Goal: Task Accomplishment & Management: Manage account settings

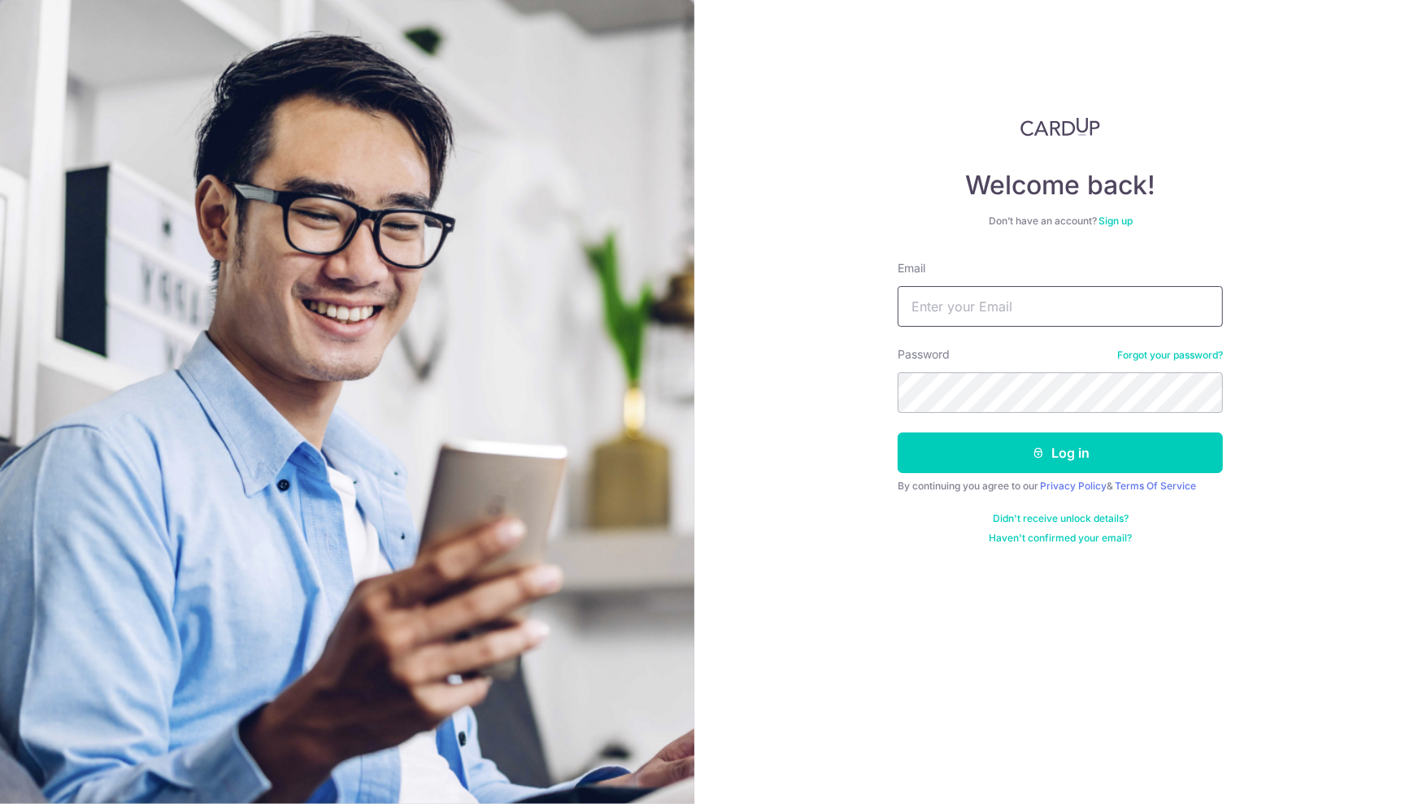
type input "[EMAIL_ADDRESS][DOMAIN_NAME]"
click at [1060, 452] on button "Log in" at bounding box center [1060, 453] width 325 height 41
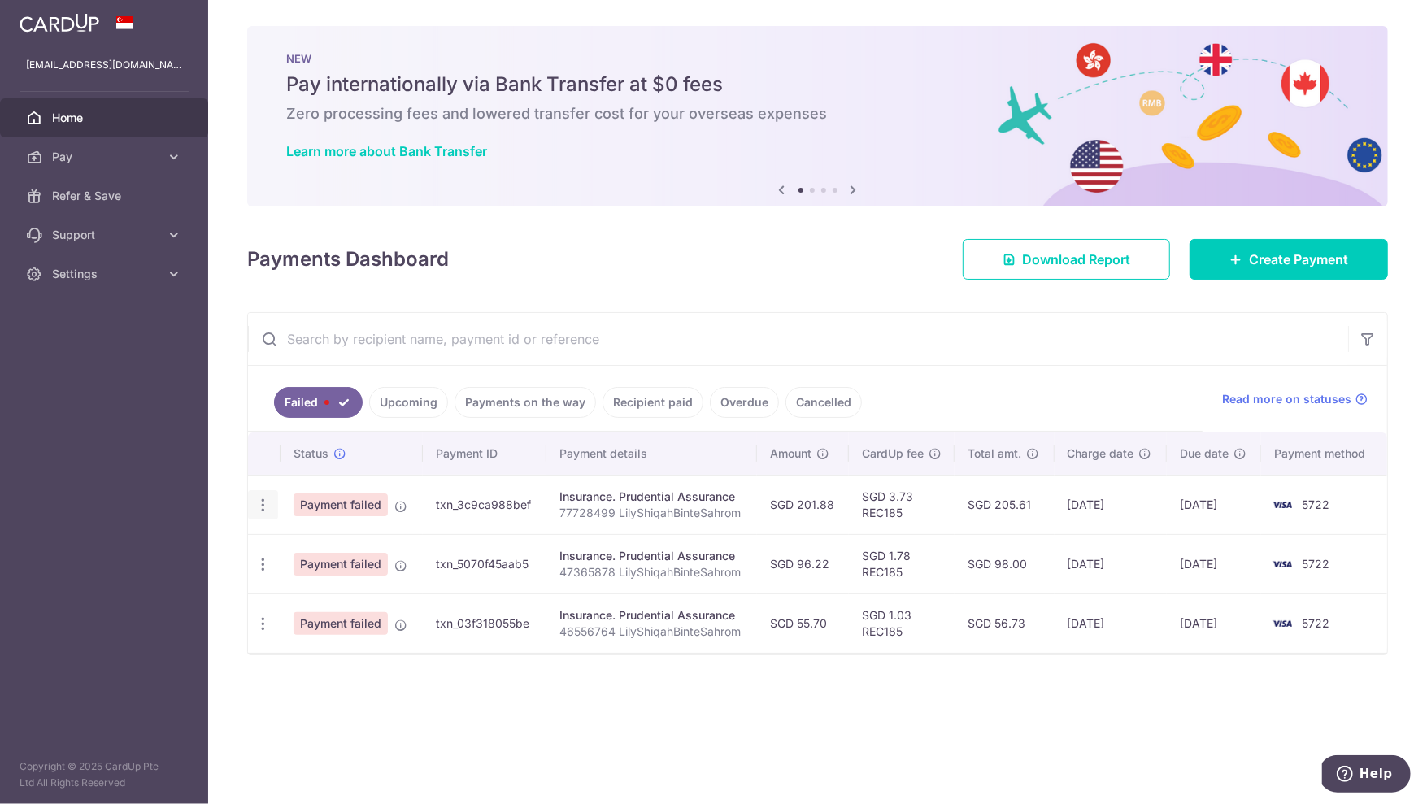
click at [263, 510] on icon "button" at bounding box center [263, 505] width 17 height 17
click at [311, 544] on span "Update payment" at bounding box center [349, 550] width 111 height 20
radio input "true"
type input "201.88"
type input "77728499 LilyShiqahBinteSahrom"
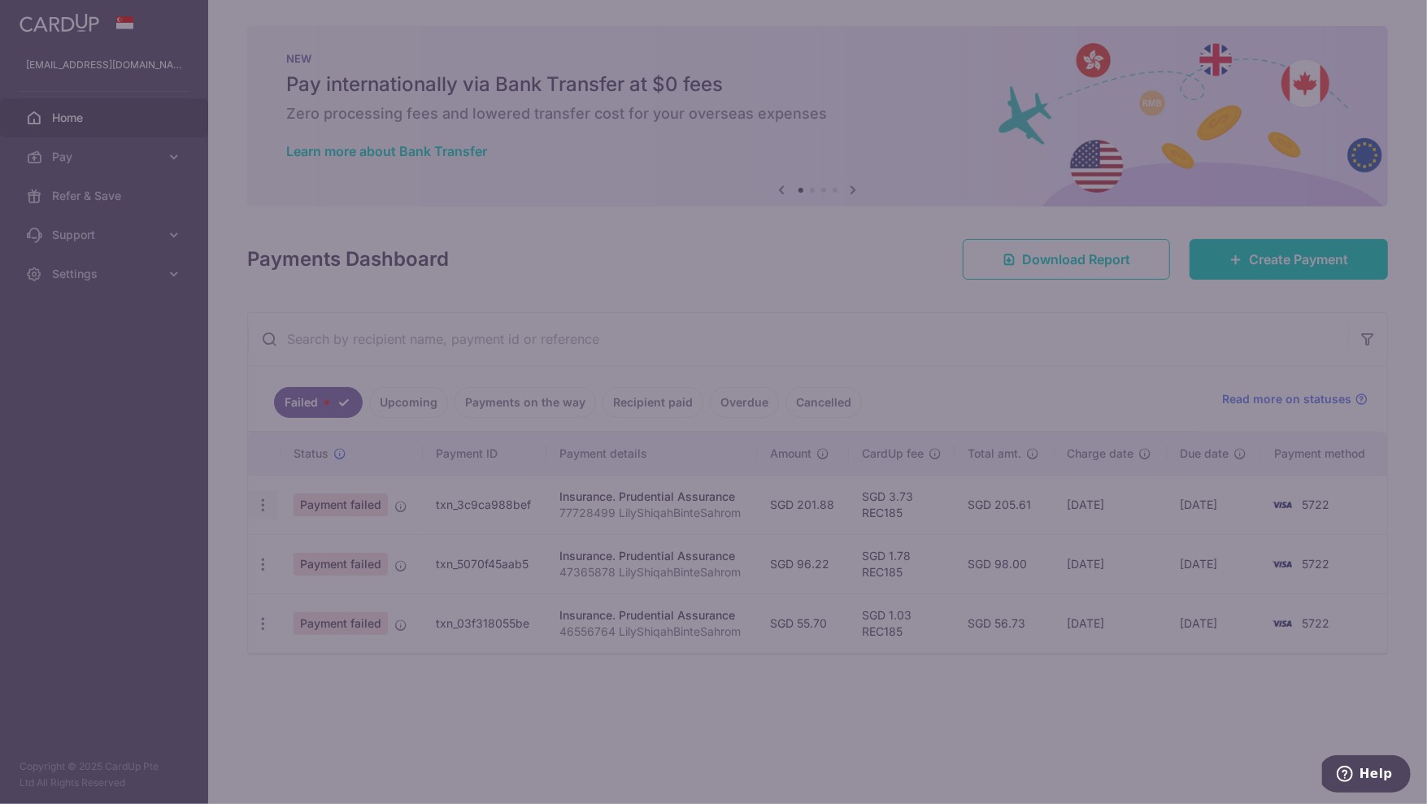
type input "REC185"
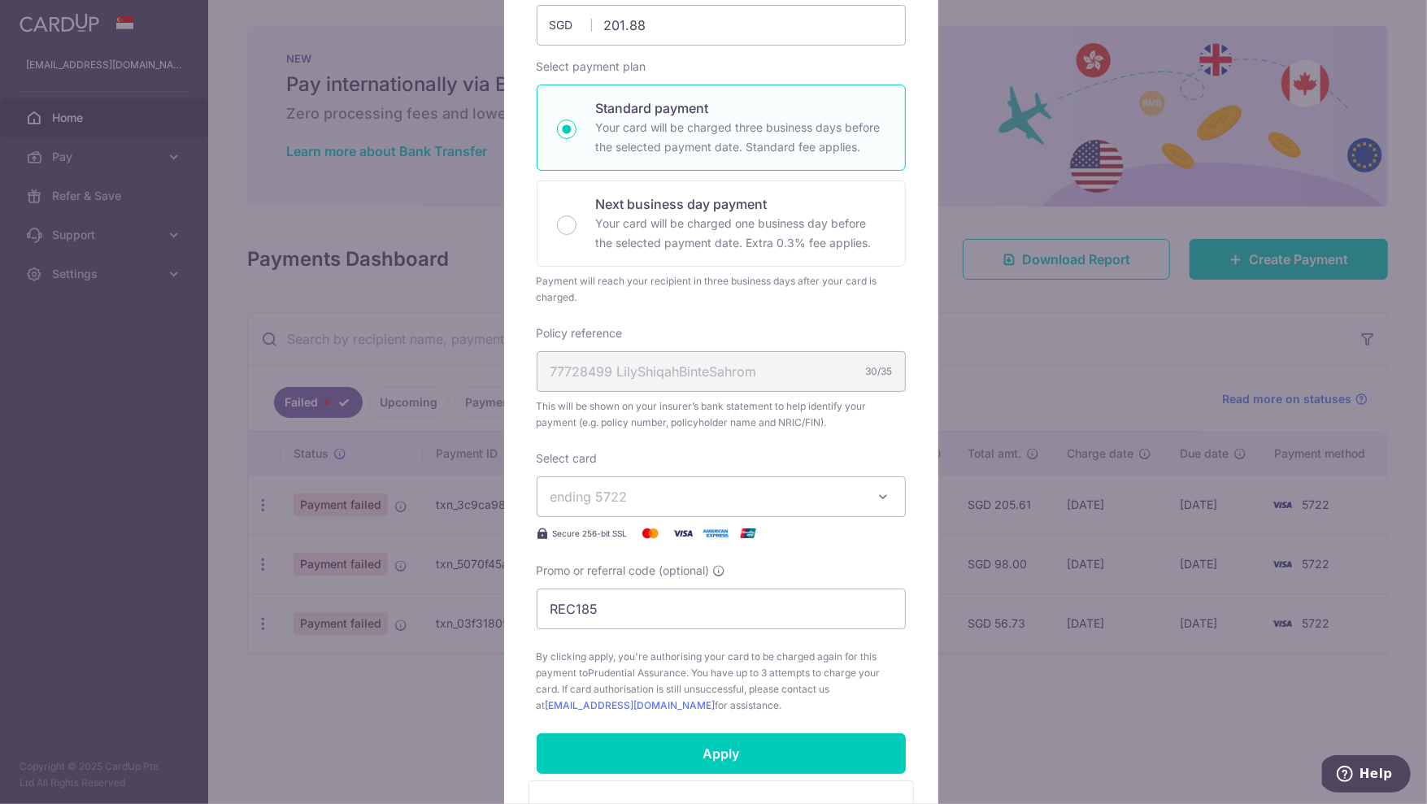
scroll to position [207, 0]
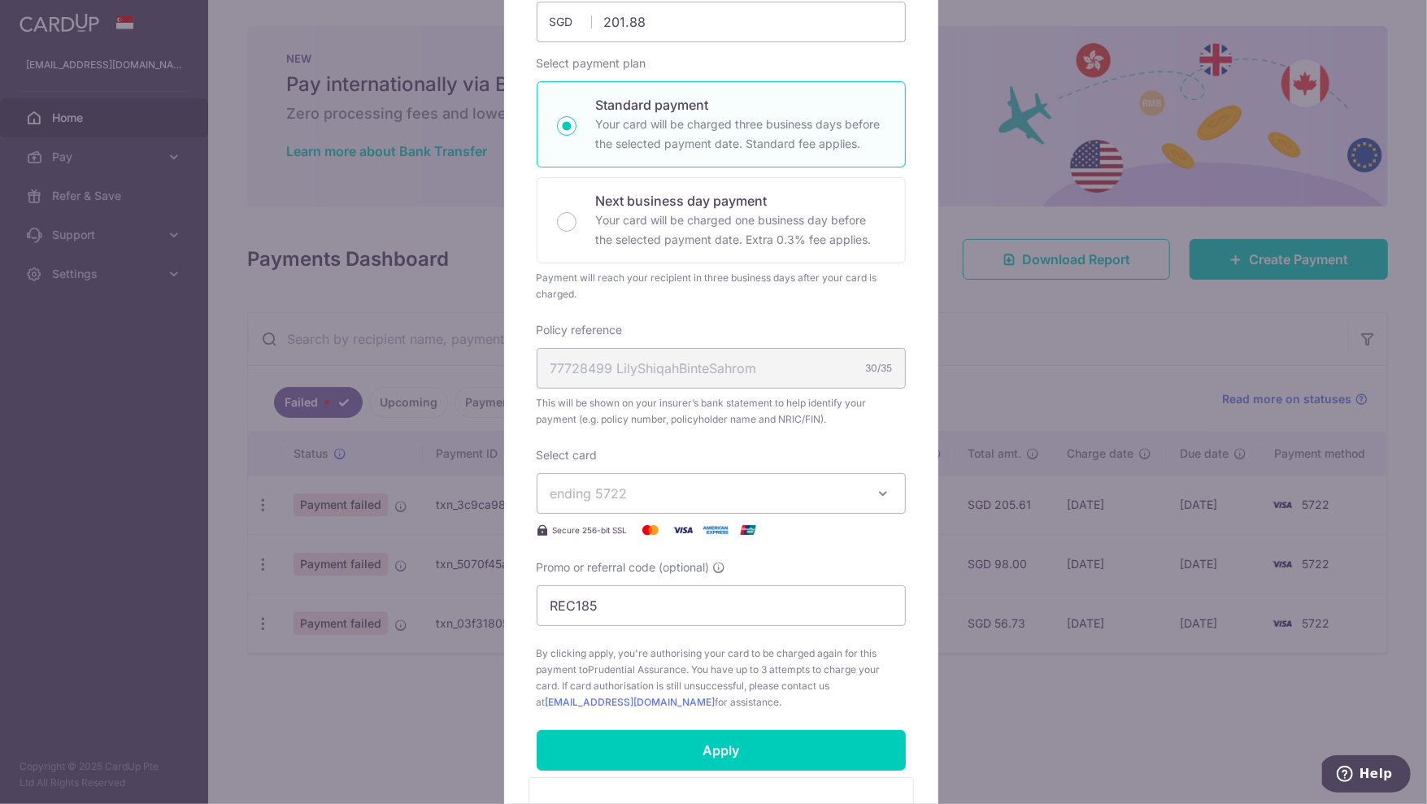
click at [729, 489] on span "ending 5722" at bounding box center [707, 494] width 312 height 20
click at [624, 599] on span "**** 1215" at bounding box center [619, 609] width 58 height 20
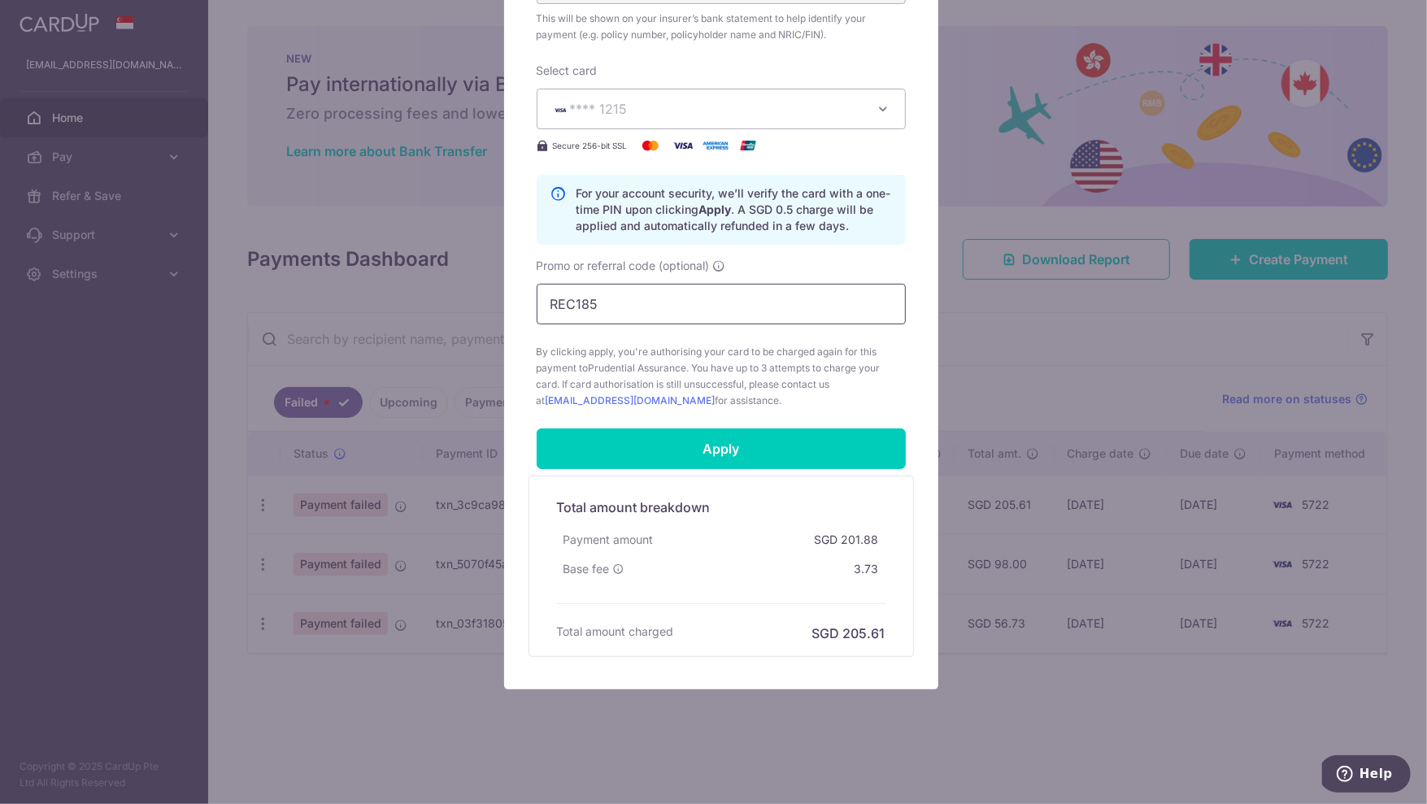
scroll to position [591, 0]
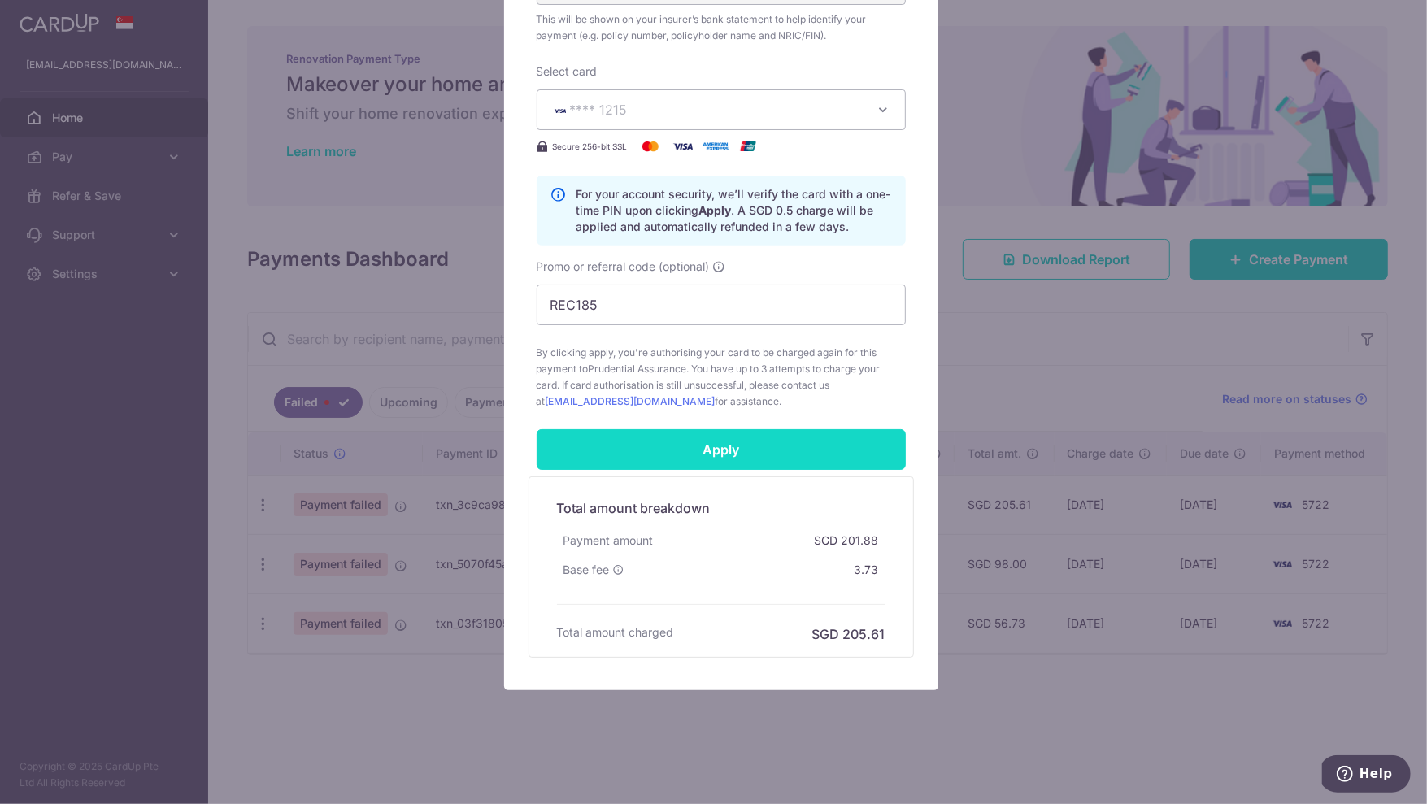
click at [679, 459] on input "Apply" at bounding box center [721, 449] width 369 height 41
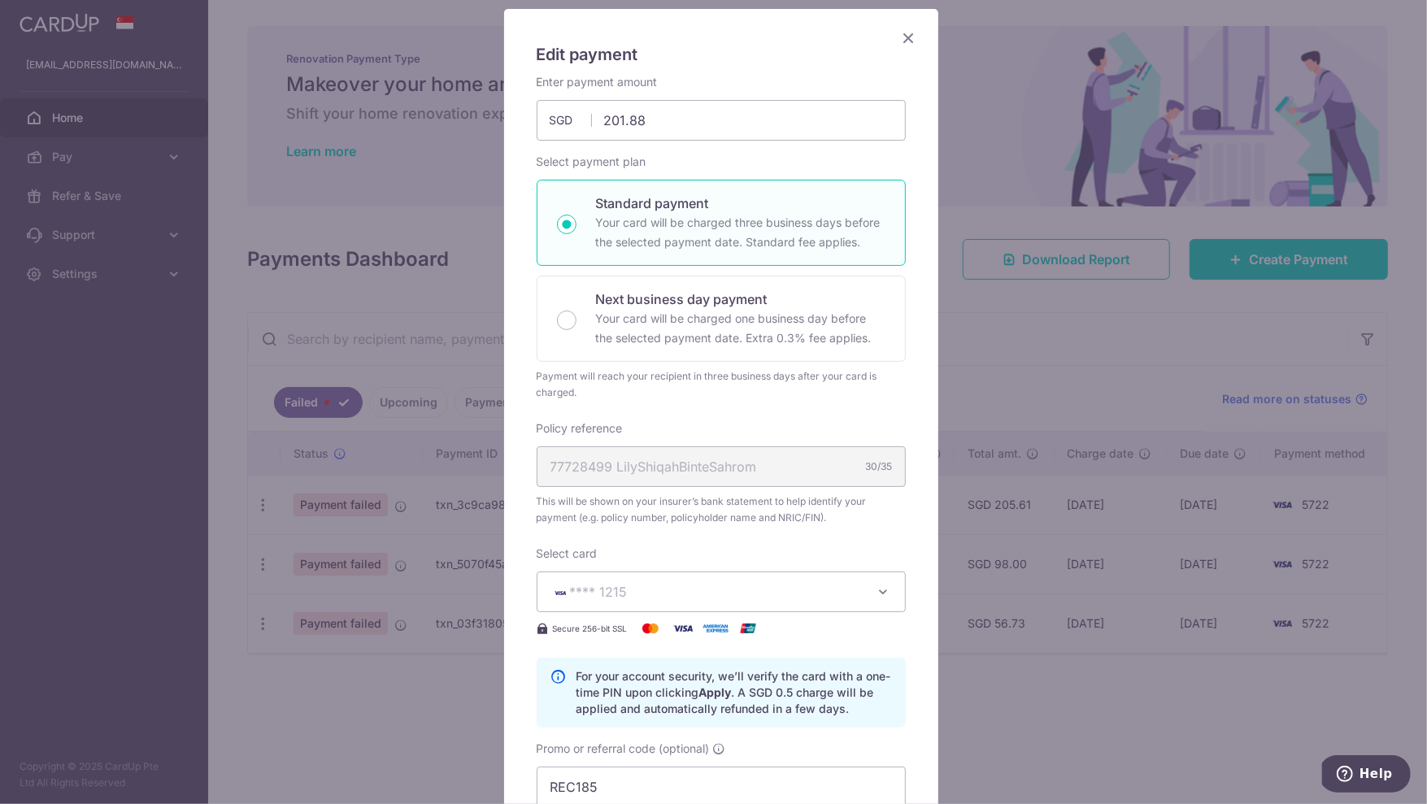
scroll to position [82, 0]
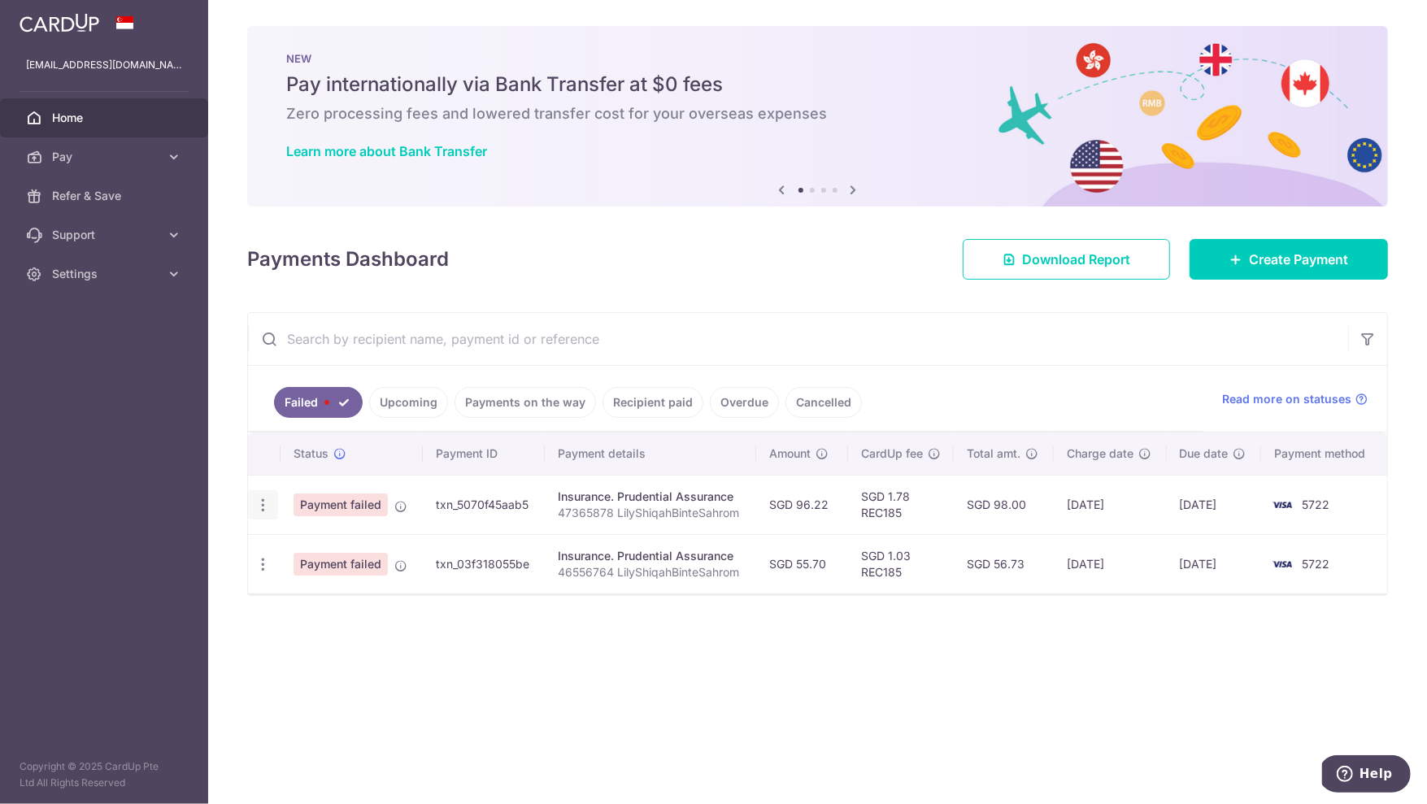
click at [263, 510] on icon "button" at bounding box center [263, 505] width 17 height 17
click at [313, 550] on span "Update payment" at bounding box center [349, 550] width 111 height 20
radio input "true"
type input "96.22"
type input "47365878 LilyShiqahBinteSahrom"
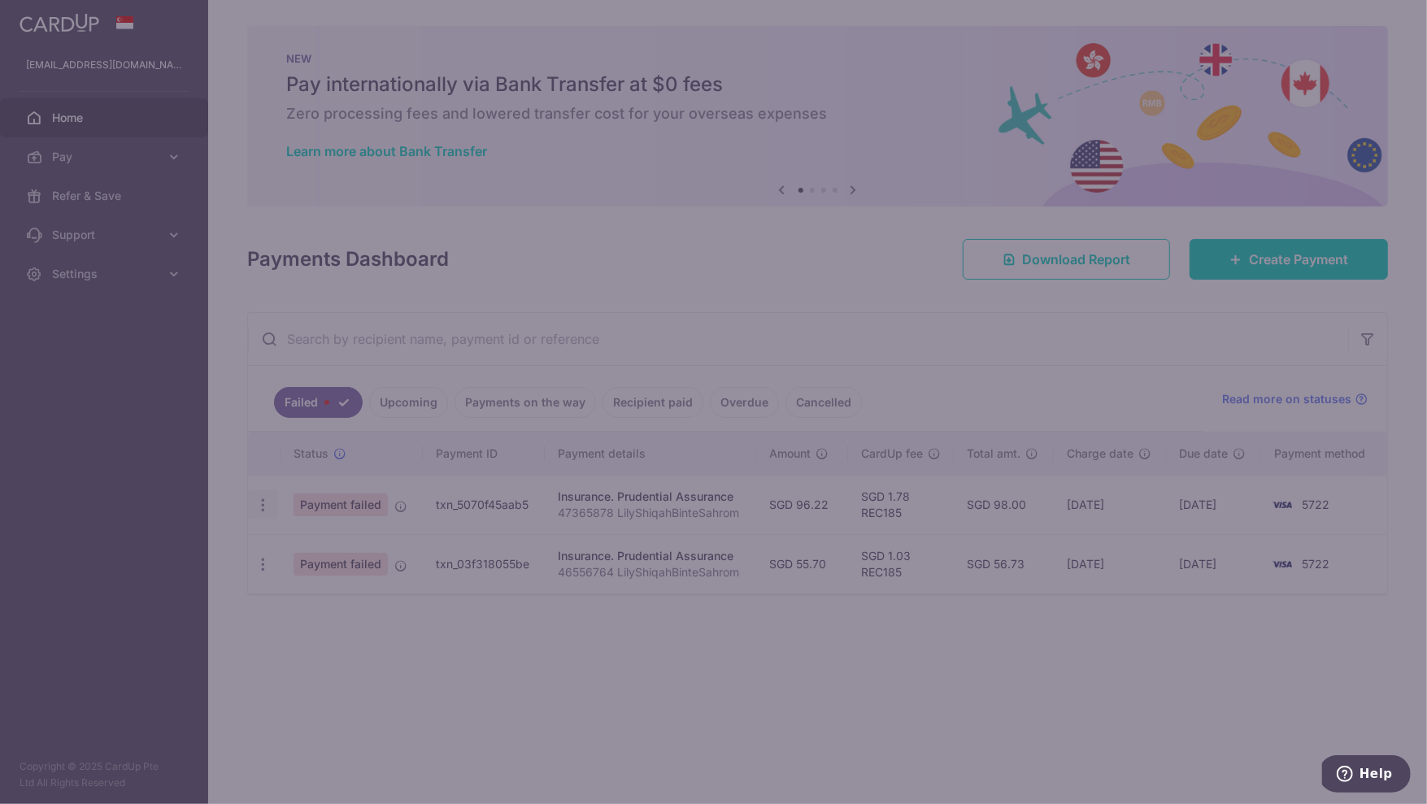
type input "REC185"
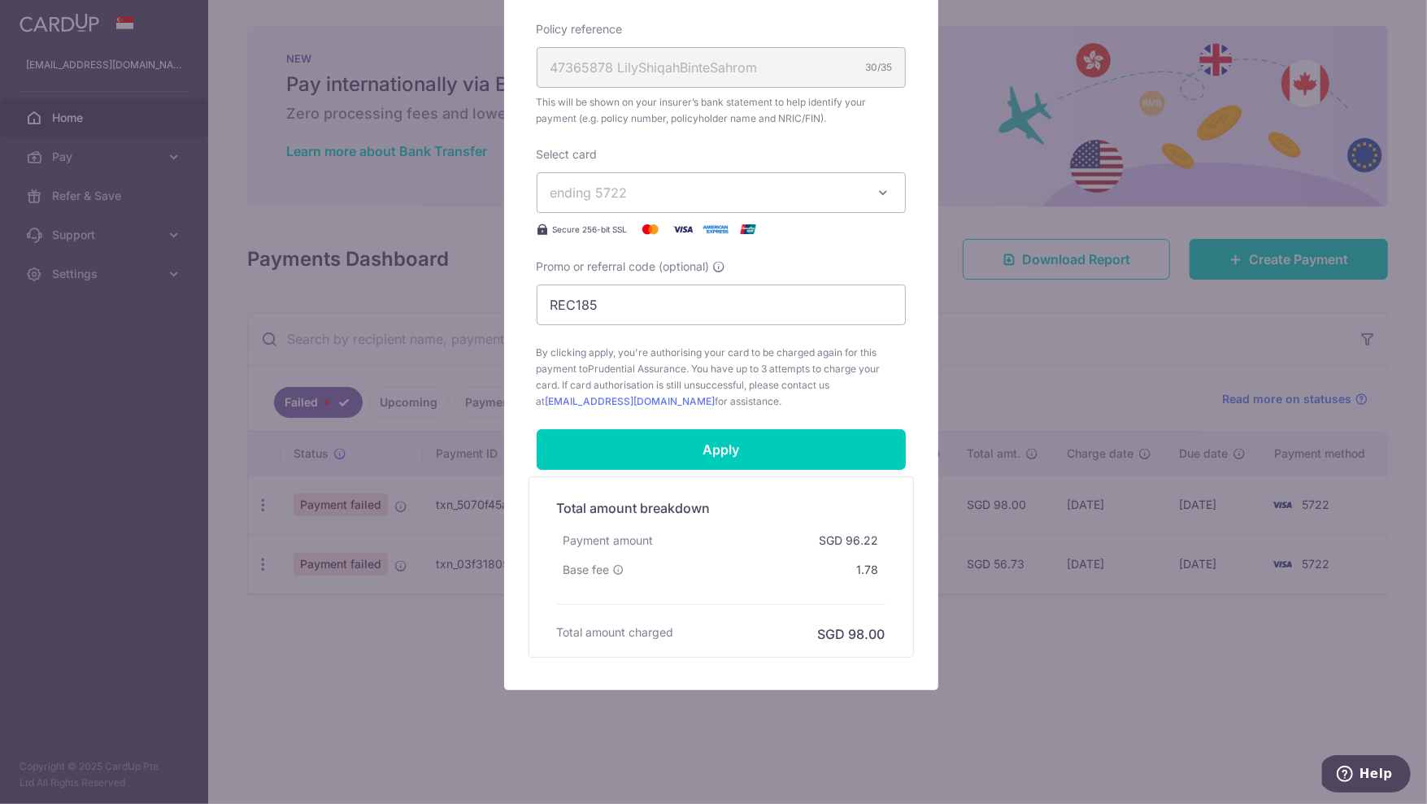
scroll to position [507, 0]
click at [681, 186] on span "ending 5722" at bounding box center [707, 194] width 312 height 20
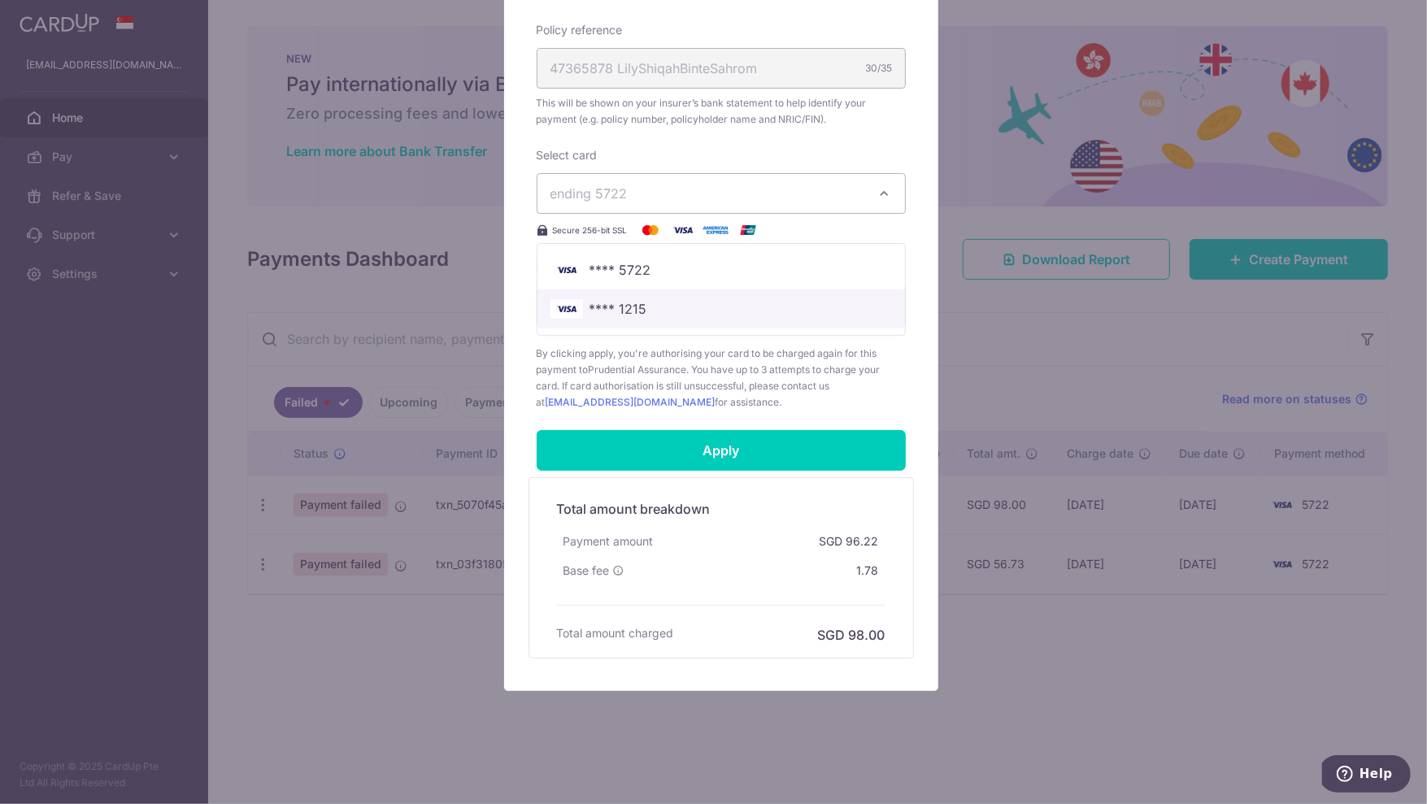
click at [633, 299] on span "**** 1215" at bounding box center [619, 309] width 58 height 20
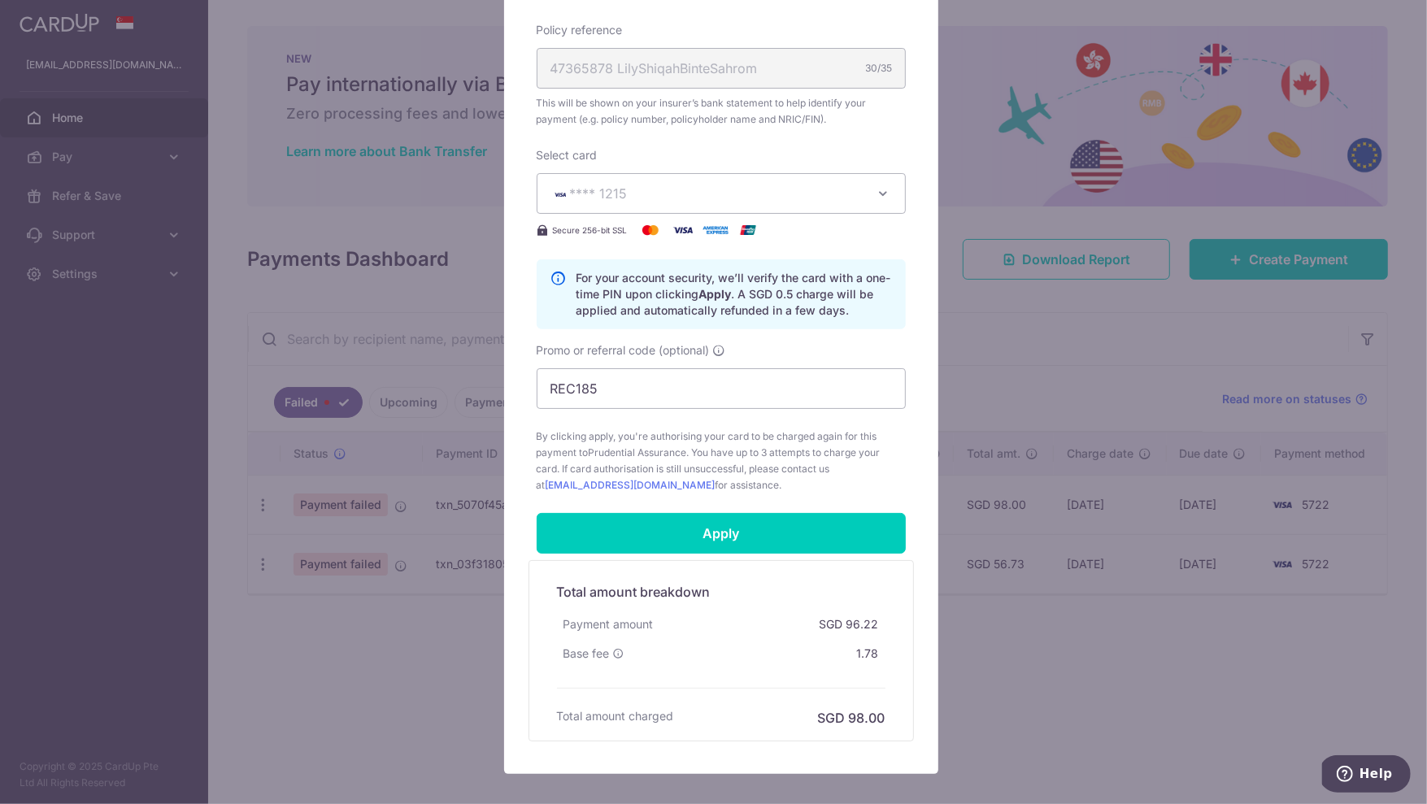
click at [628, 154] on div "Select card **** 1215 **** 5722 **** 1215 Secure 256-bit SSL" at bounding box center [721, 193] width 369 height 93
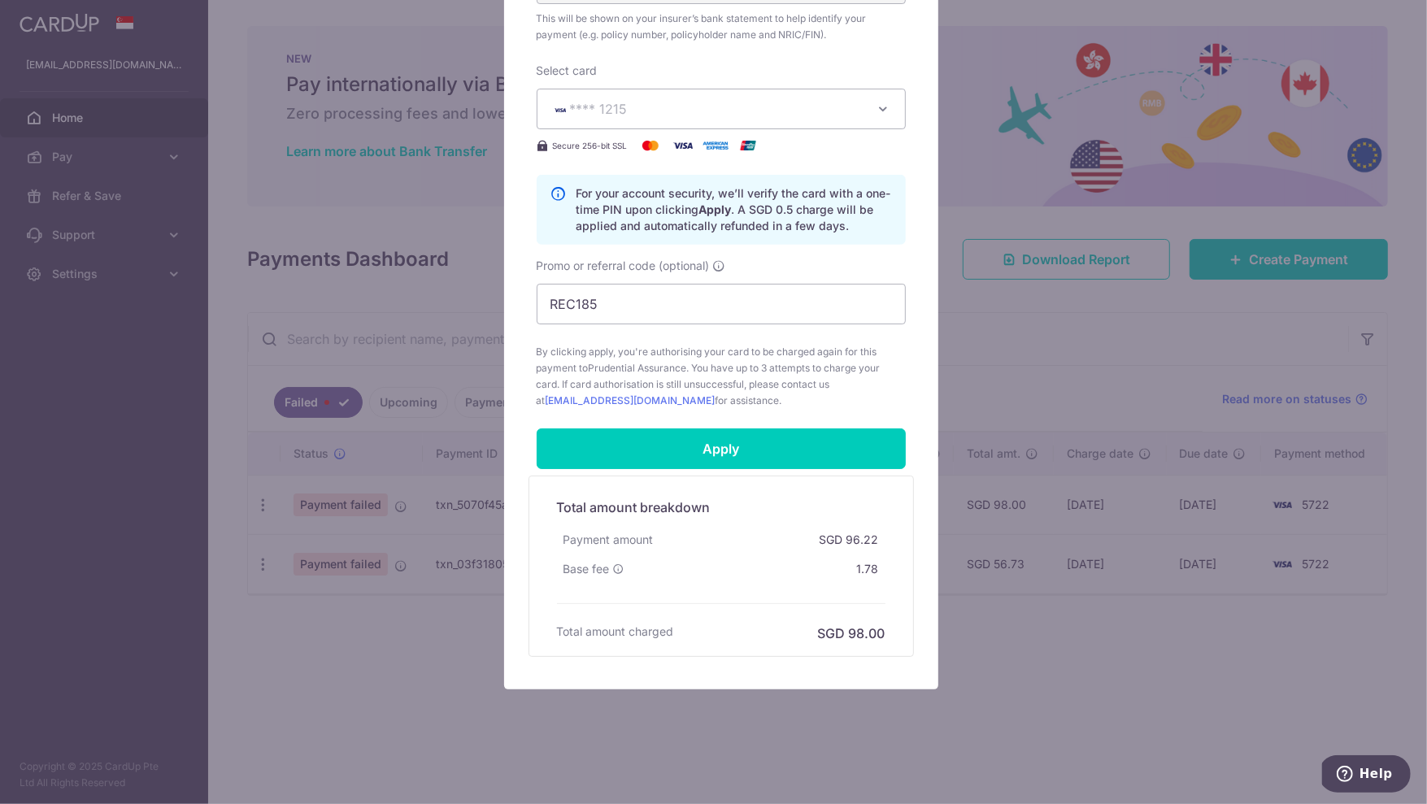
scroll to position [591, 0]
click at [655, 443] on input "Apply" at bounding box center [721, 449] width 369 height 41
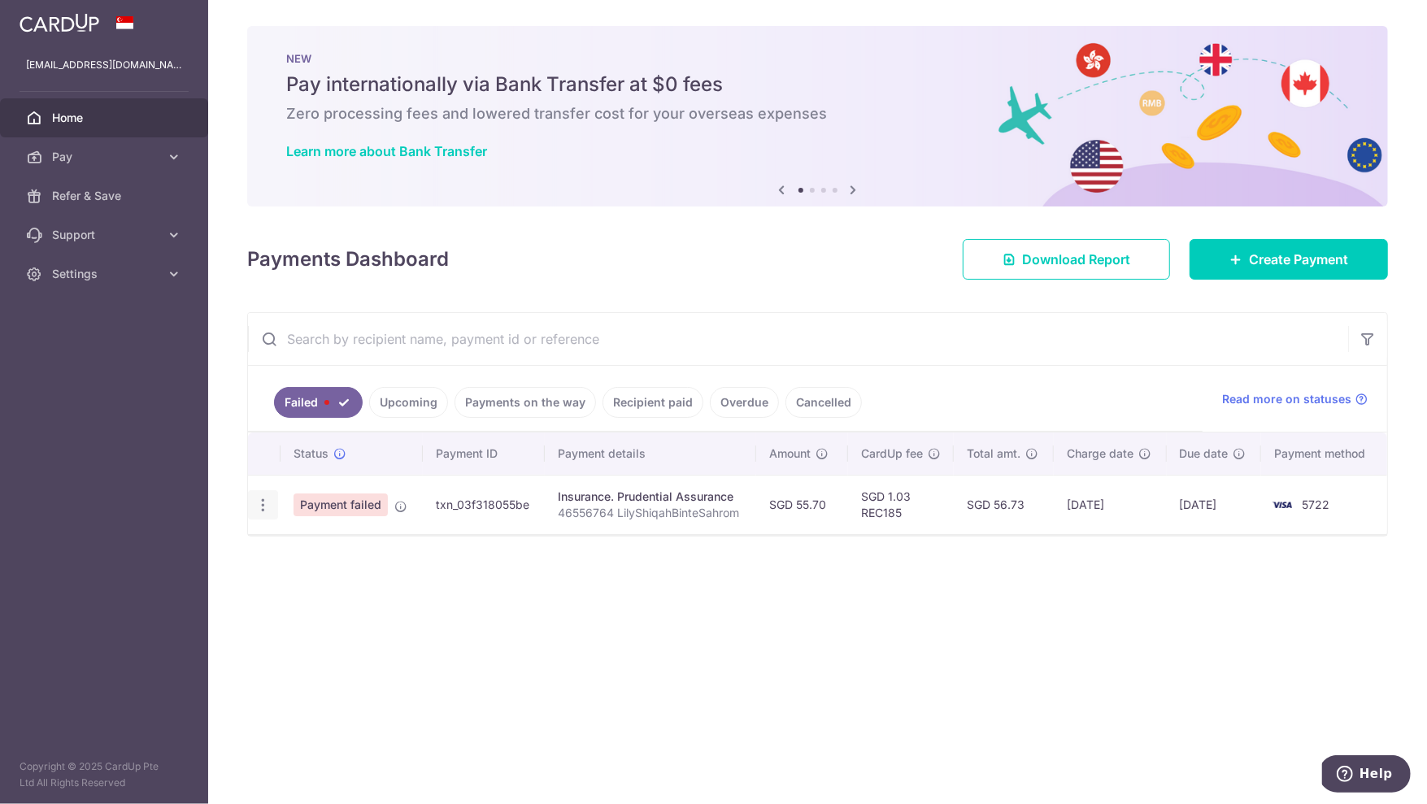
click at [256, 510] on icon "button" at bounding box center [263, 505] width 17 height 17
click at [307, 551] on span "Update payment" at bounding box center [349, 550] width 111 height 20
radio input "true"
type input "55.70"
type input "46556764 LilyShiqahBinteSahrom"
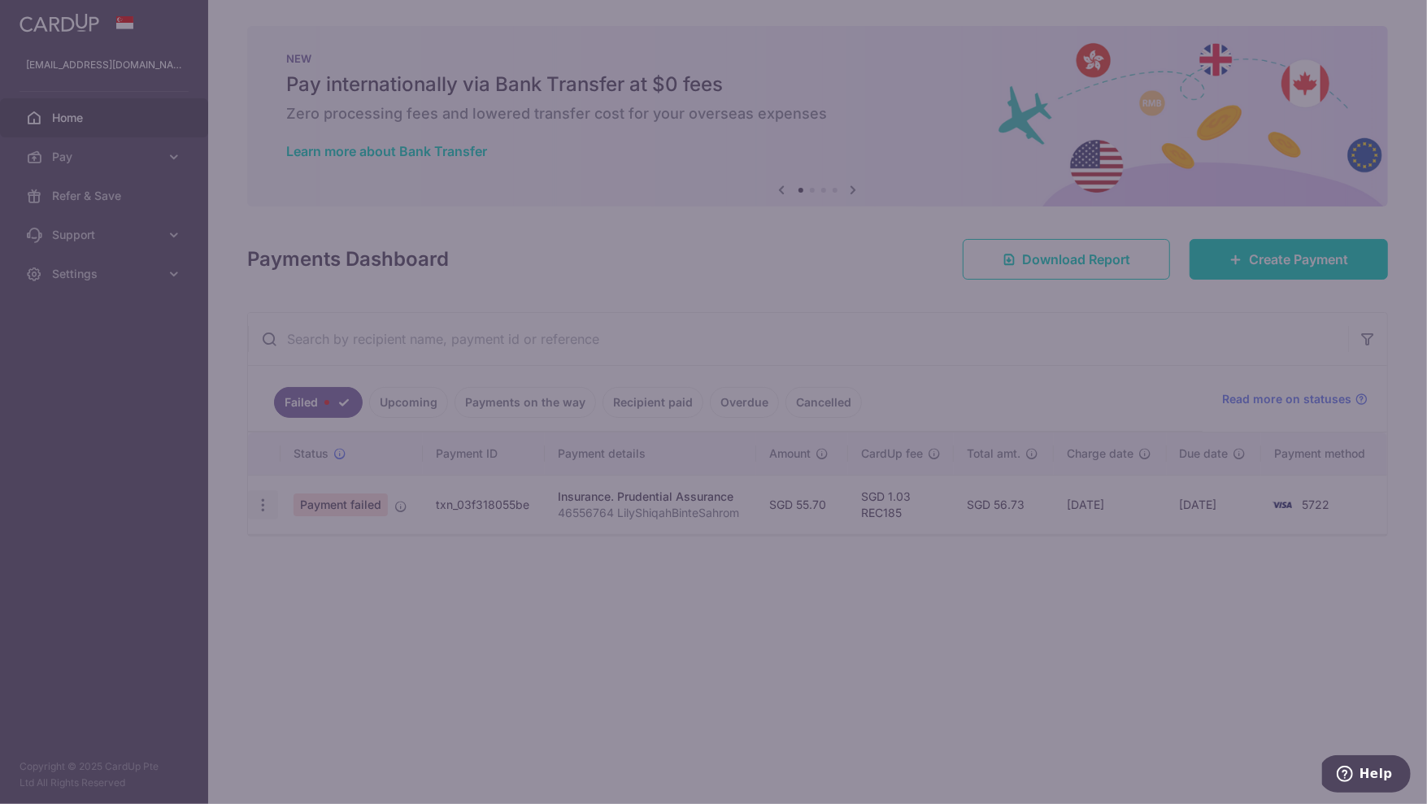
type input "REC185"
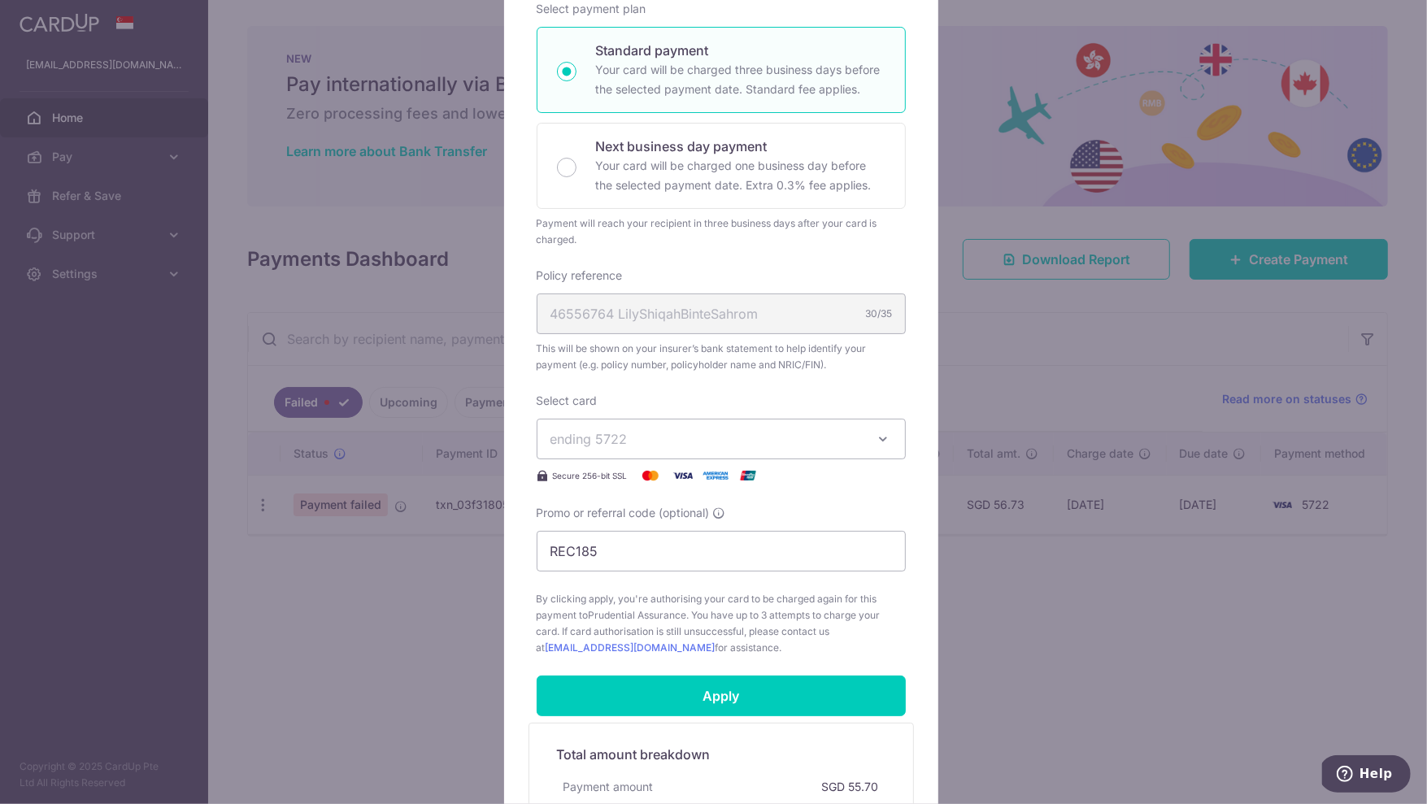
scroll to position [321, 0]
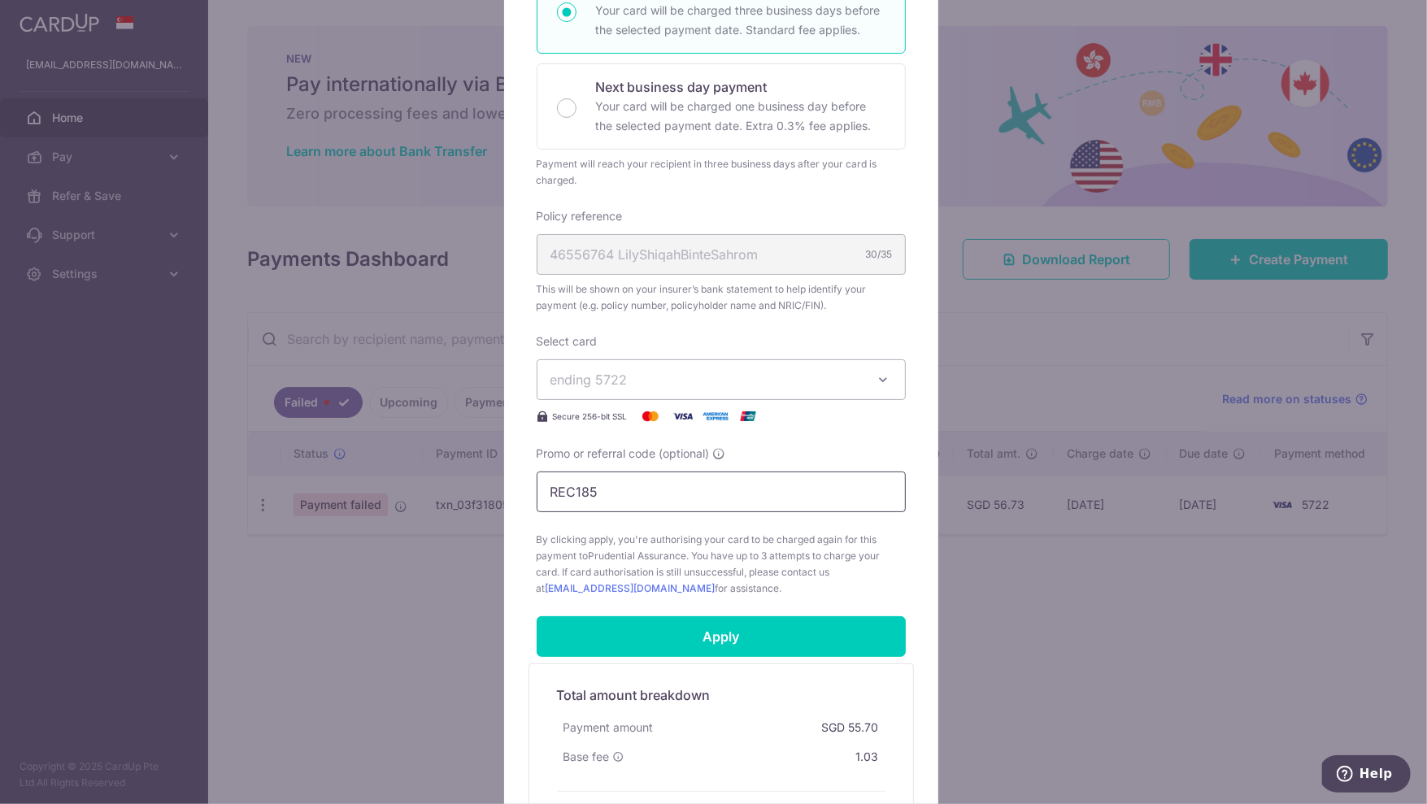
click at [647, 494] on input "REC185" at bounding box center [721, 492] width 369 height 41
click at [680, 384] on span "ending 5722" at bounding box center [707, 380] width 312 height 20
click at [636, 490] on span "**** 1215" at bounding box center [619, 495] width 58 height 20
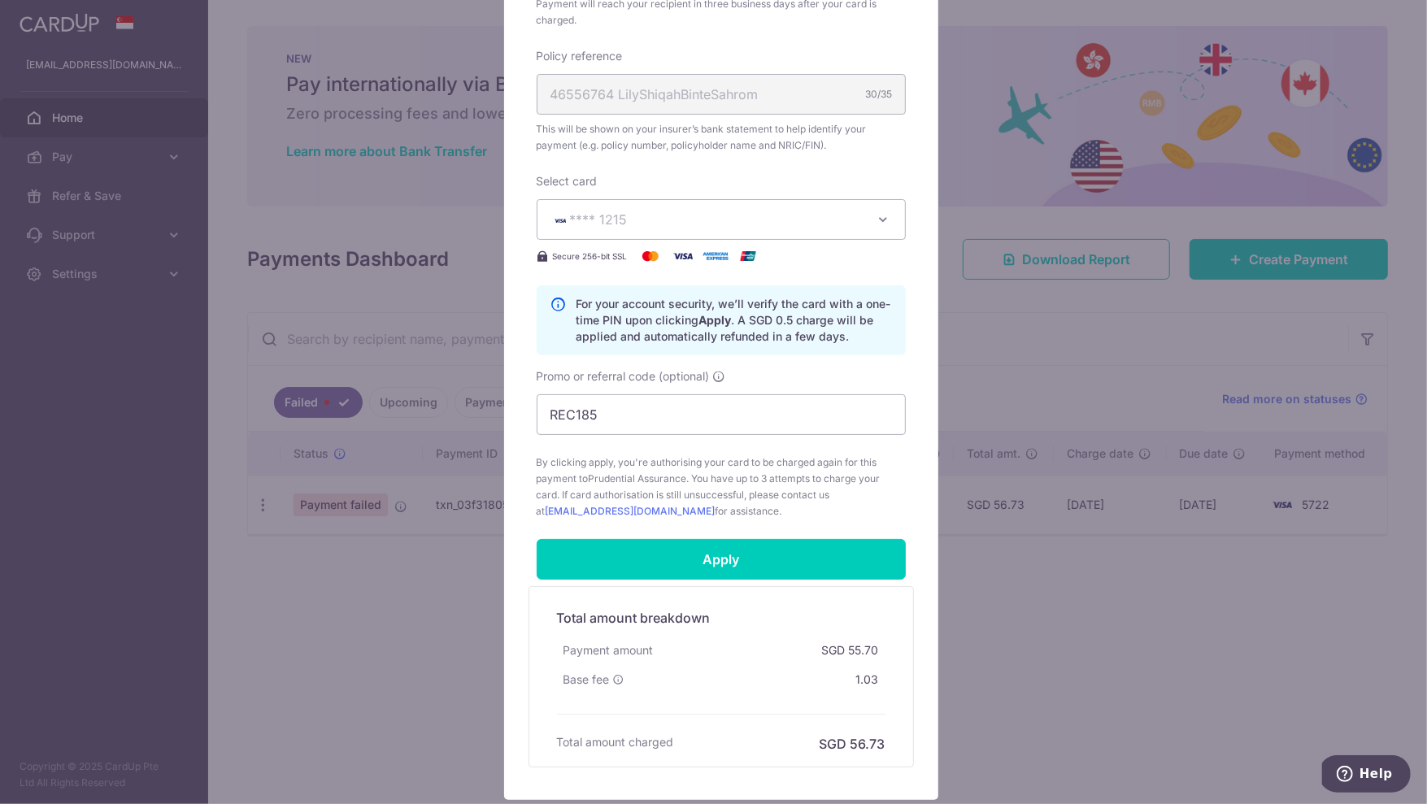
scroll to position [506, 0]
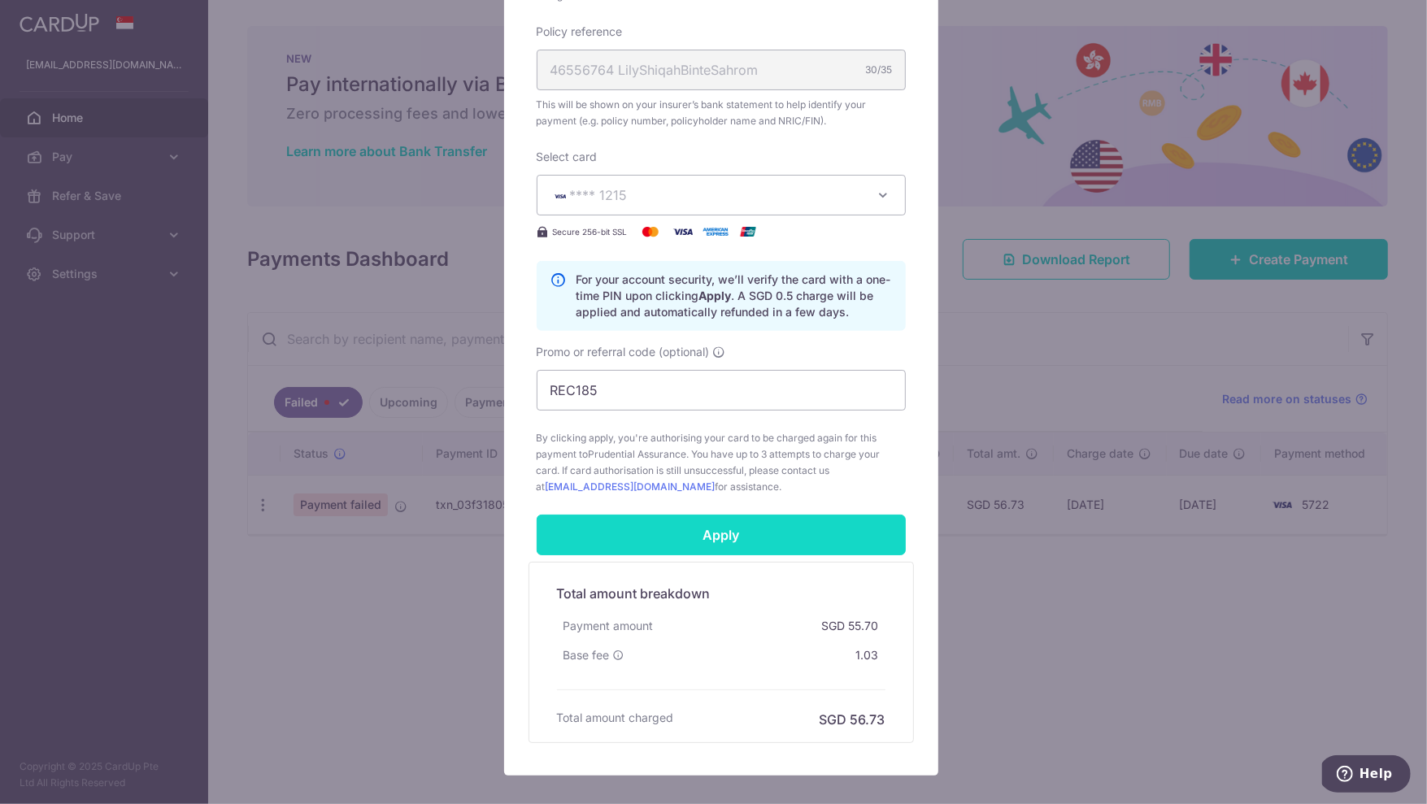
click at [703, 536] on input "Apply" at bounding box center [721, 535] width 369 height 41
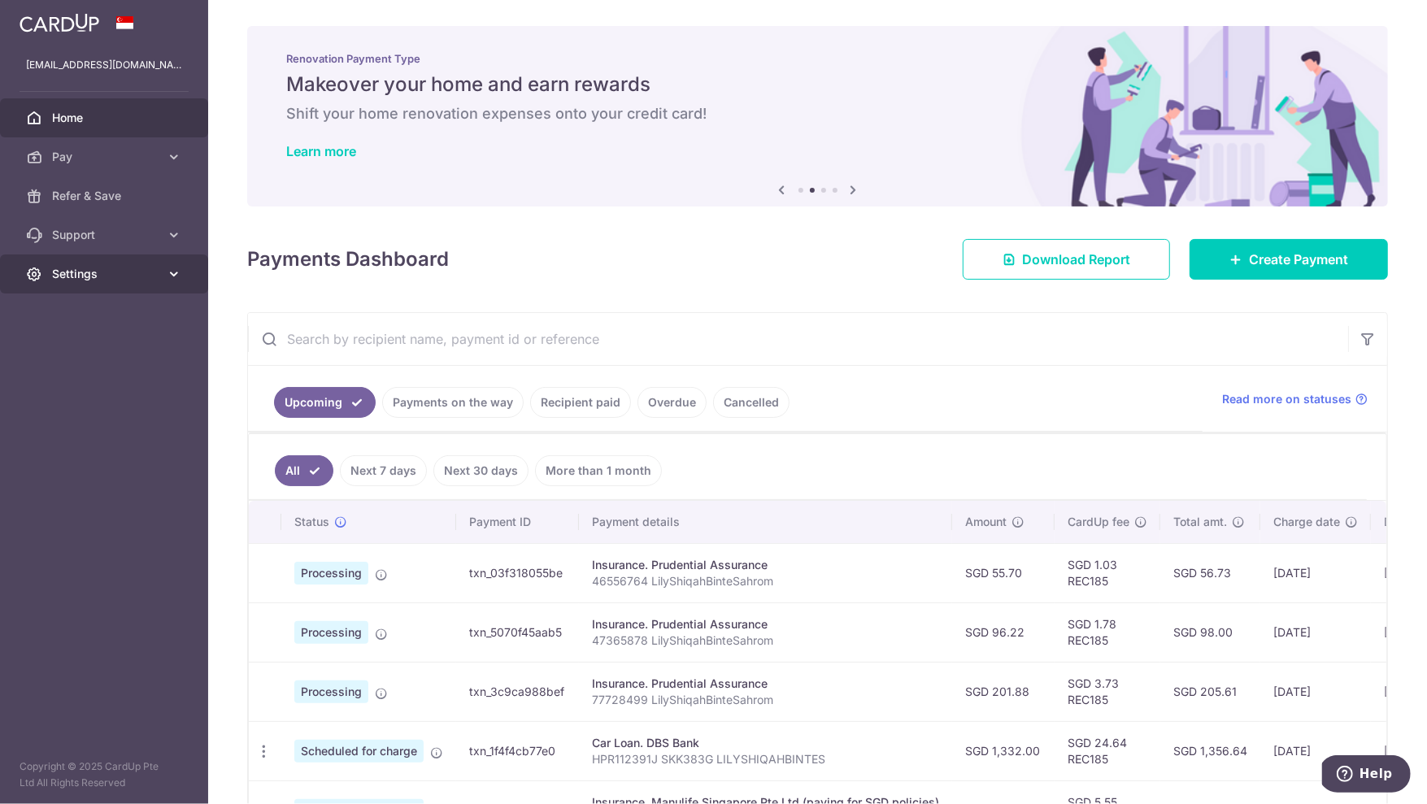
click at [63, 284] on link "Settings" at bounding box center [104, 274] width 208 height 39
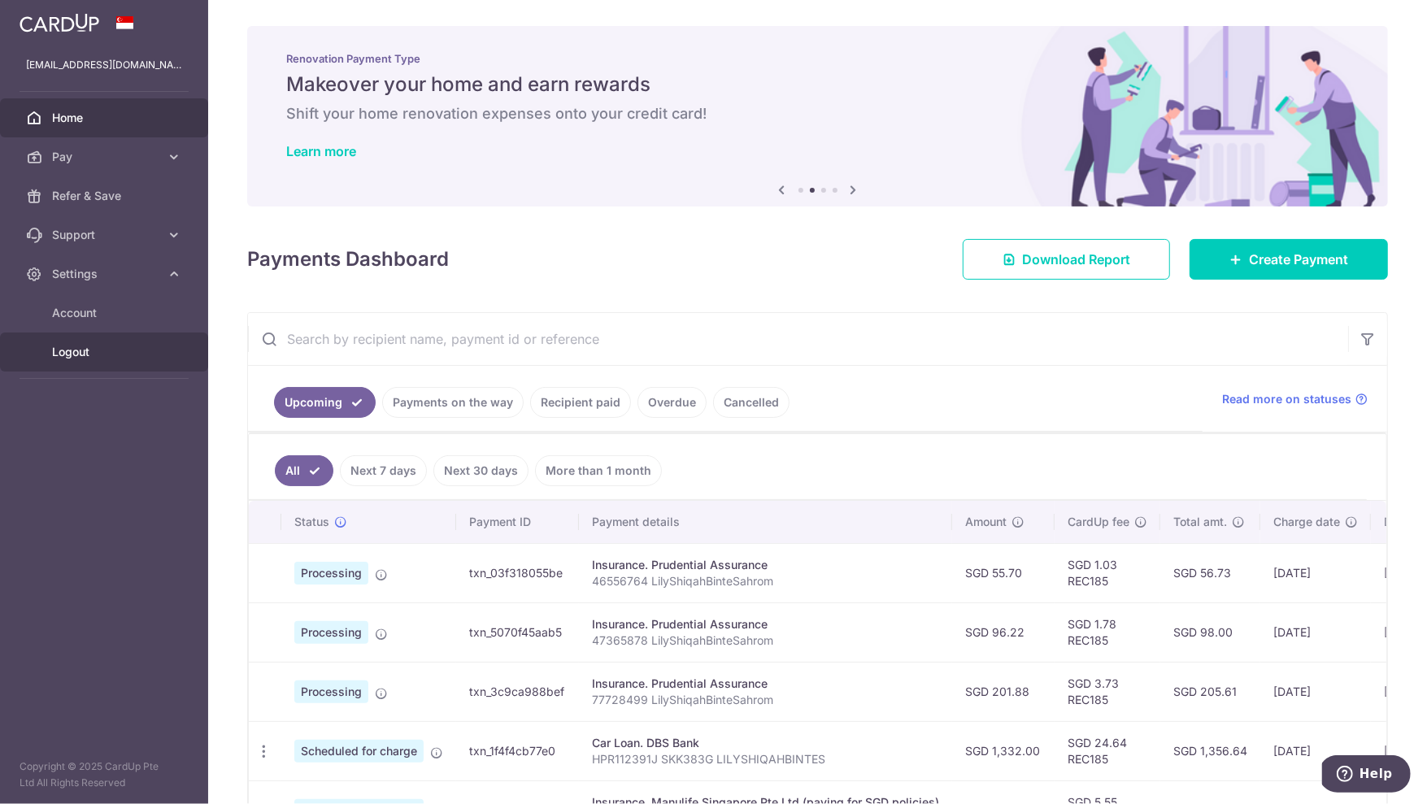
click at [64, 353] on span "Logout" at bounding box center [105, 352] width 107 height 16
